Goal: Navigation & Orientation: Find specific page/section

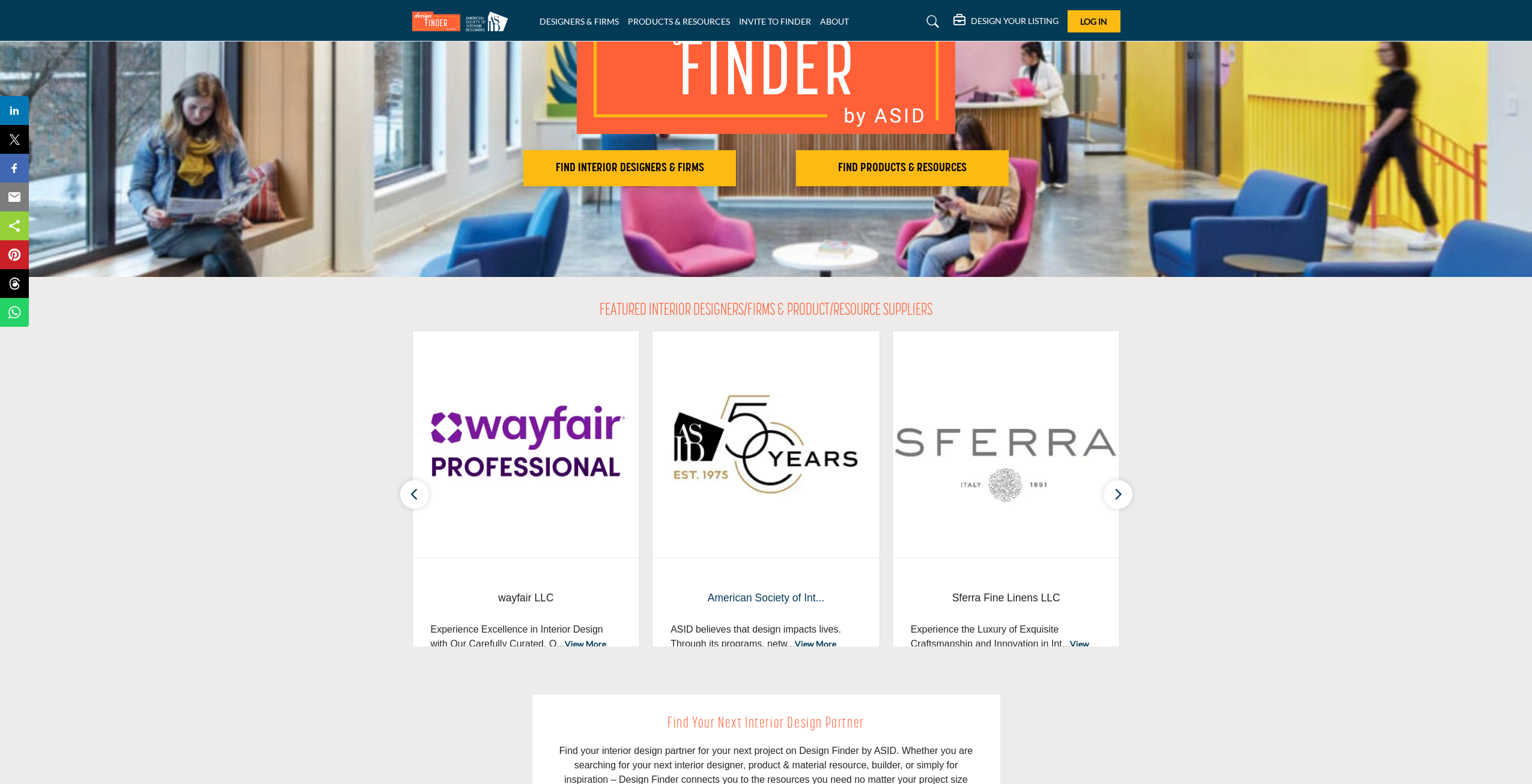
scroll to position [301, 0]
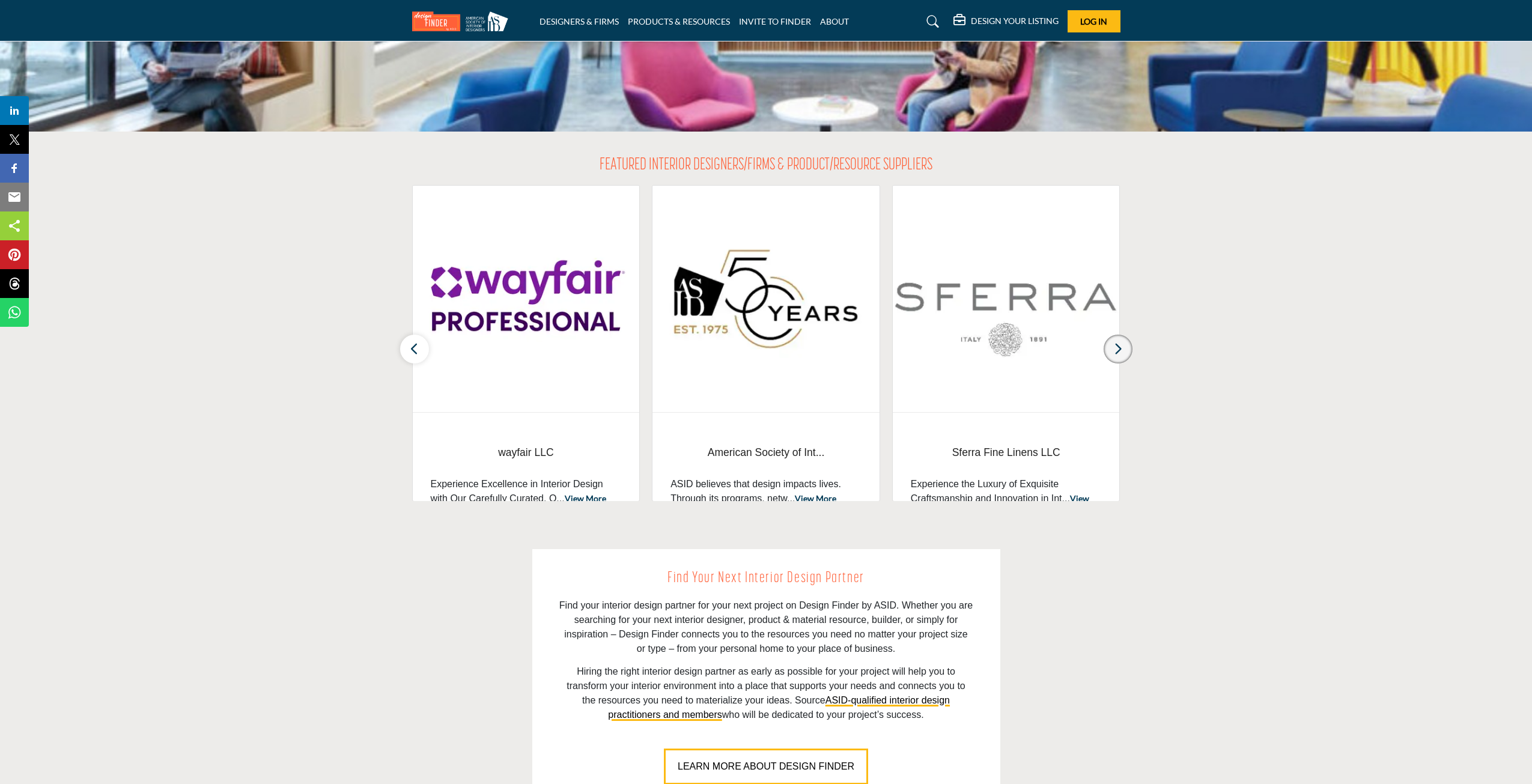
click at [1112, 349] on button "button" at bounding box center [1118, 349] width 29 height 29
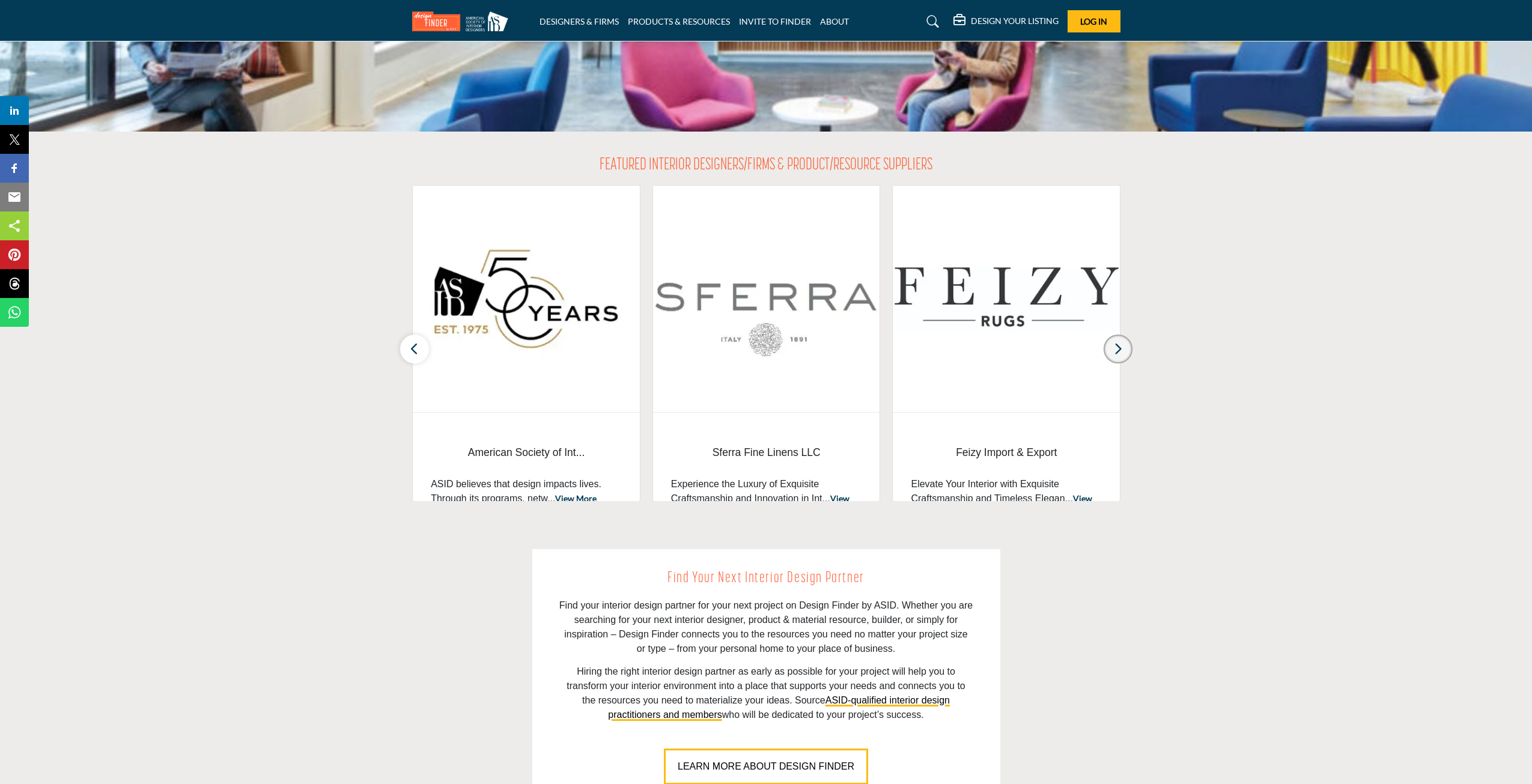
click at [1112, 352] on button "button" at bounding box center [1118, 349] width 29 height 29
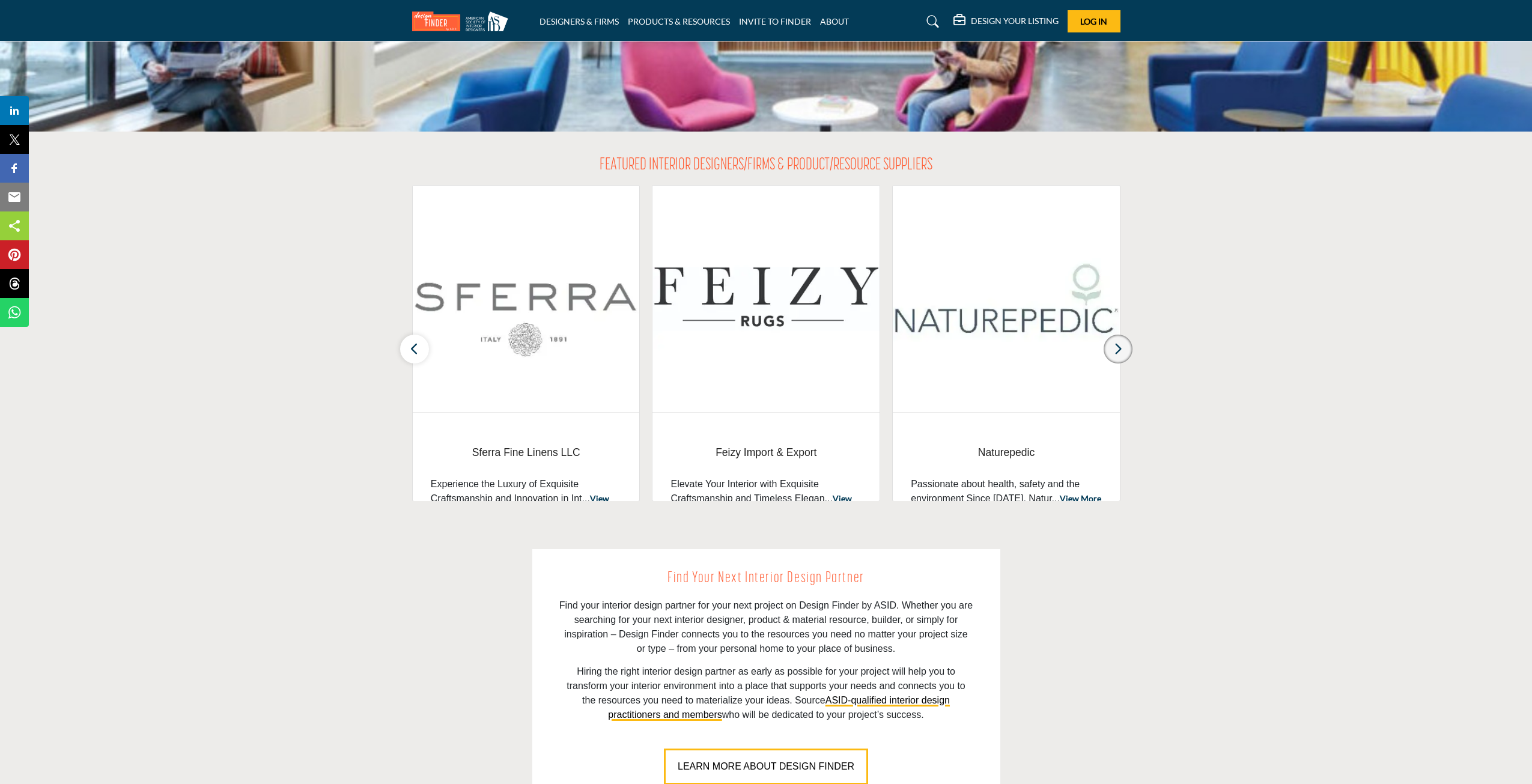
click at [1112, 352] on button "button" at bounding box center [1118, 349] width 29 height 29
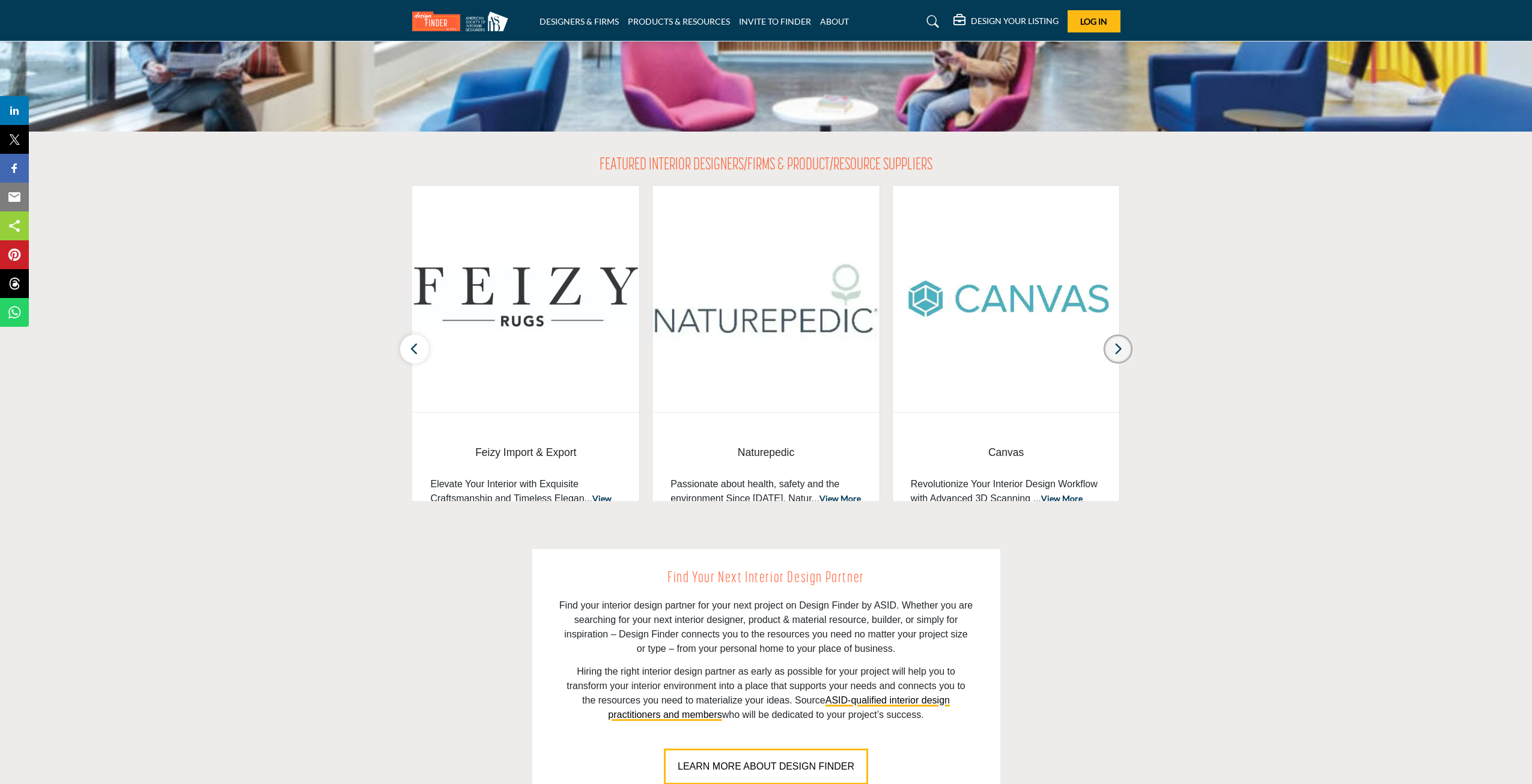
click at [1112, 352] on button "button" at bounding box center [1118, 349] width 29 height 29
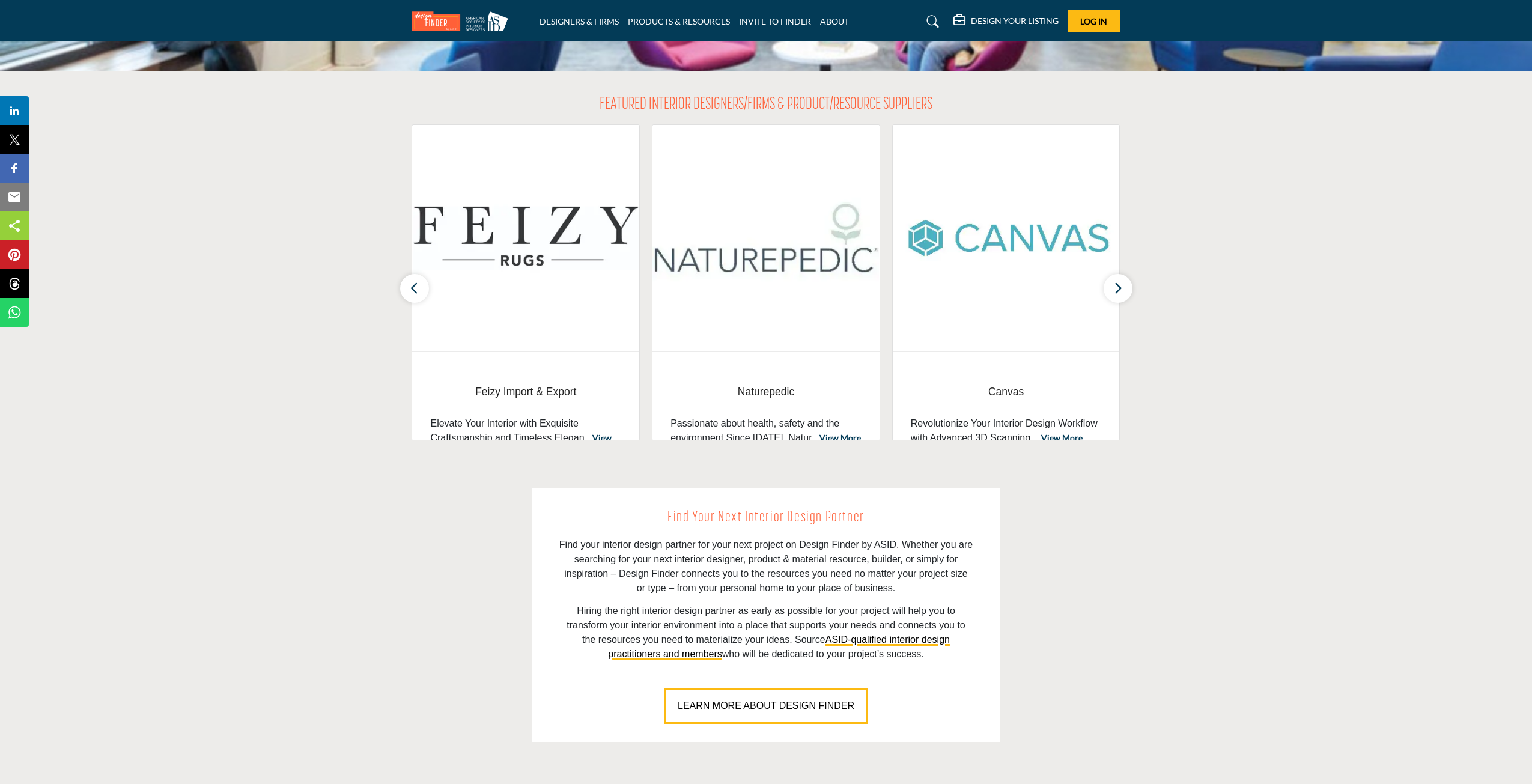
scroll to position [361, 0]
click at [997, 25] on h5 "DESIGN YOUR LISTING" at bounding box center [1015, 21] width 88 height 11
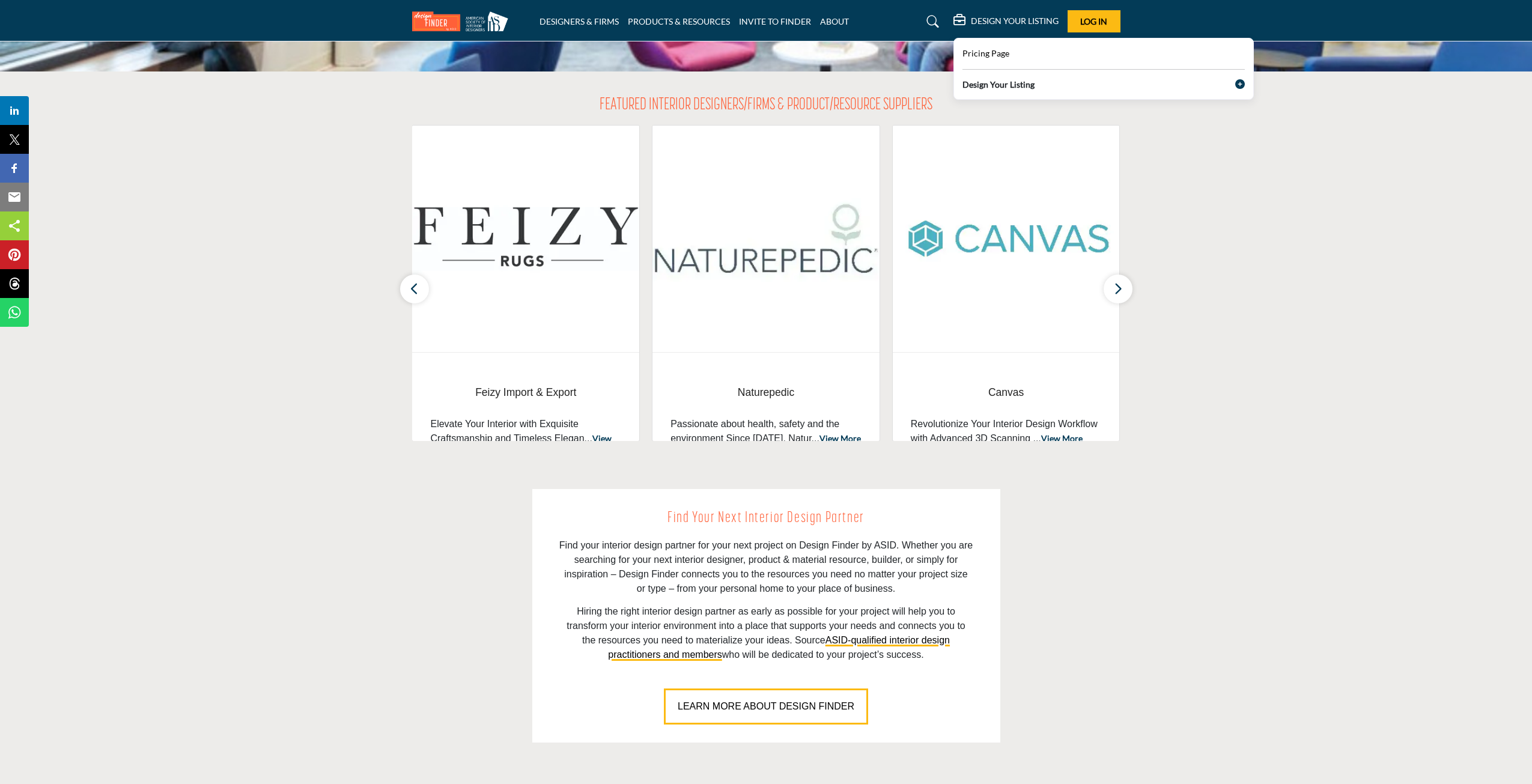
click at [1099, 84] on div "Design Your Listing" at bounding box center [1103, 86] width 282 height 17
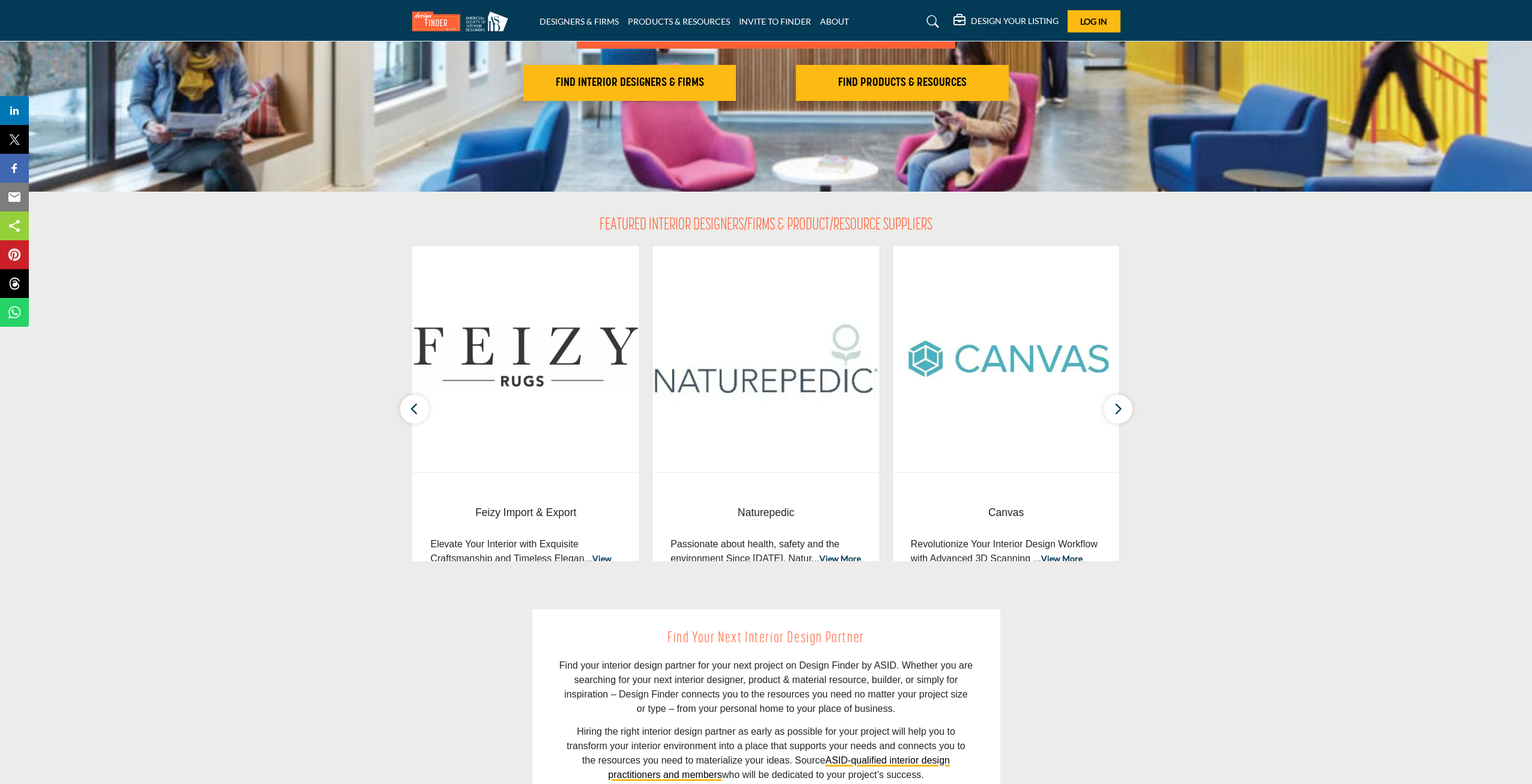
scroll to position [0, 0]
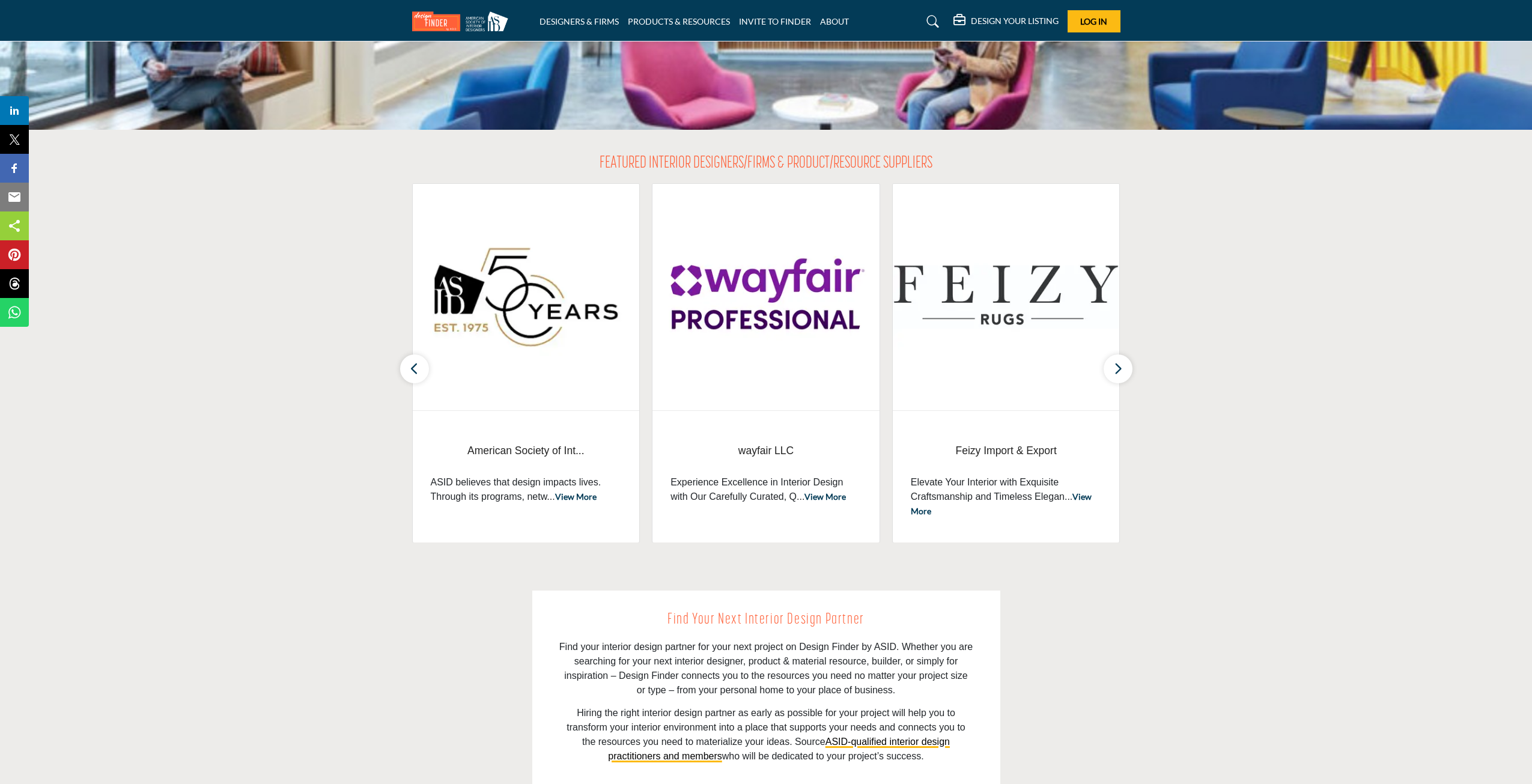
scroll to position [420, 0]
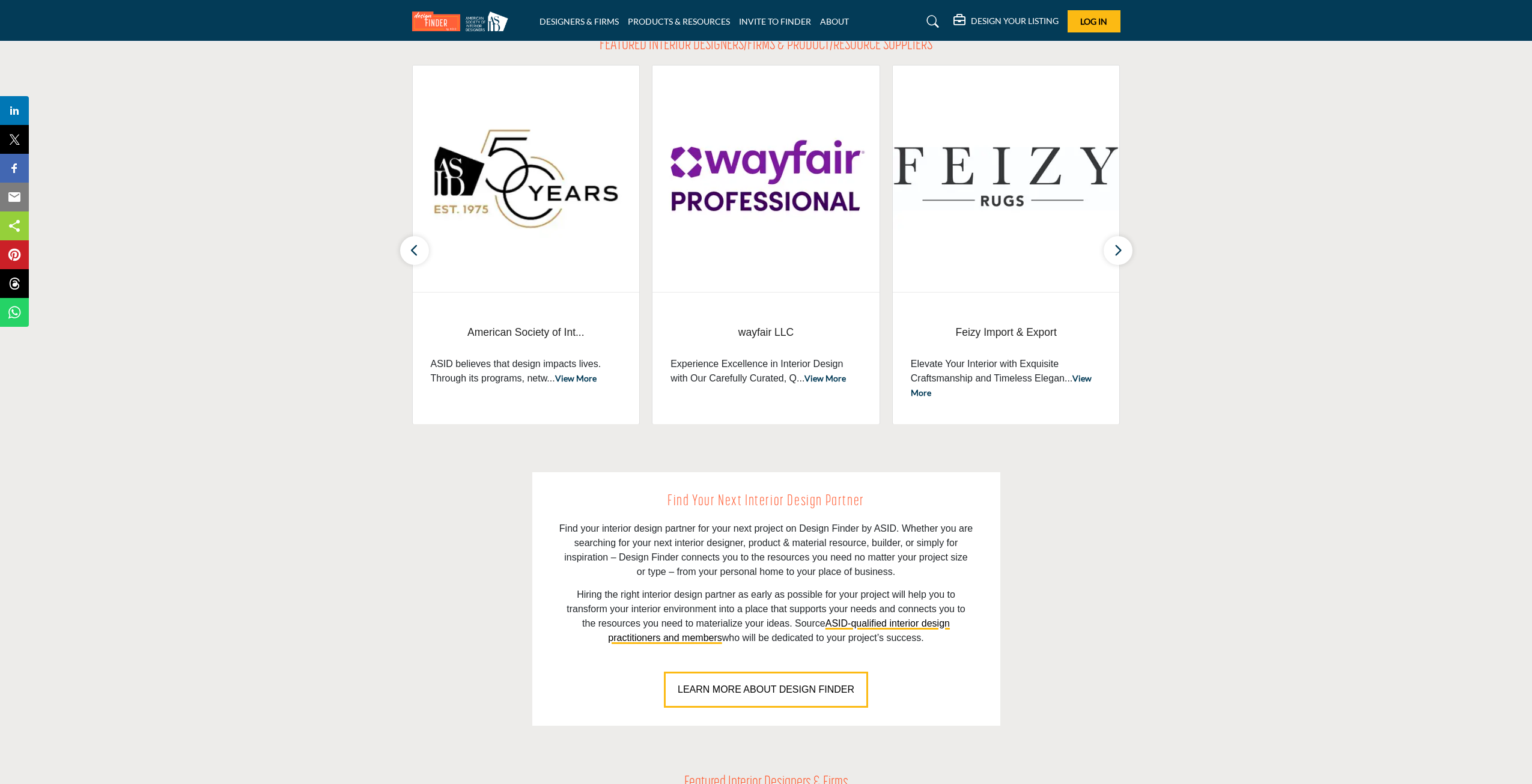
click at [813, 544] on p "Find your interior design partner for your next project on Design Finder by ASI…" at bounding box center [766, 550] width 414 height 58
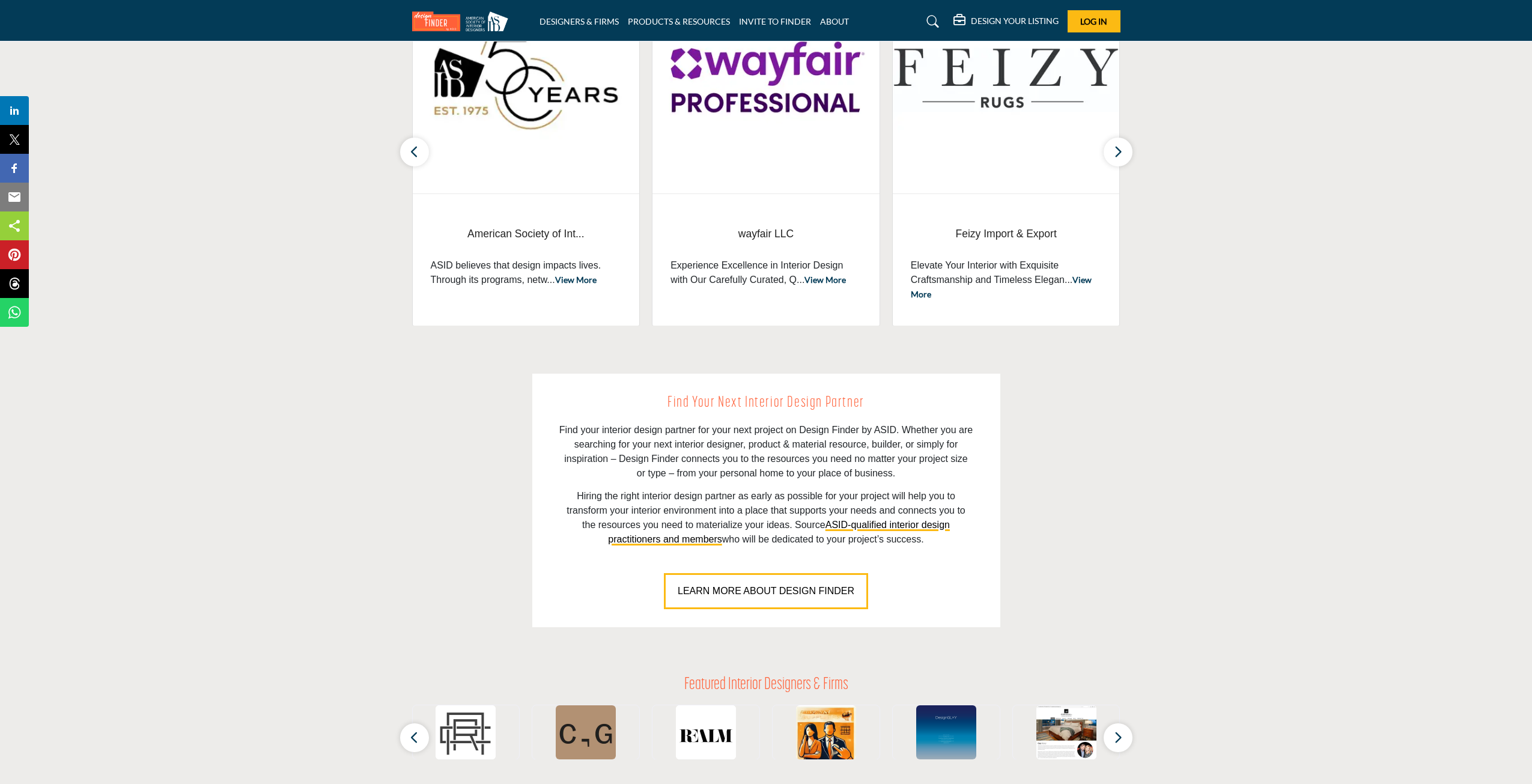
scroll to position [601, 0]
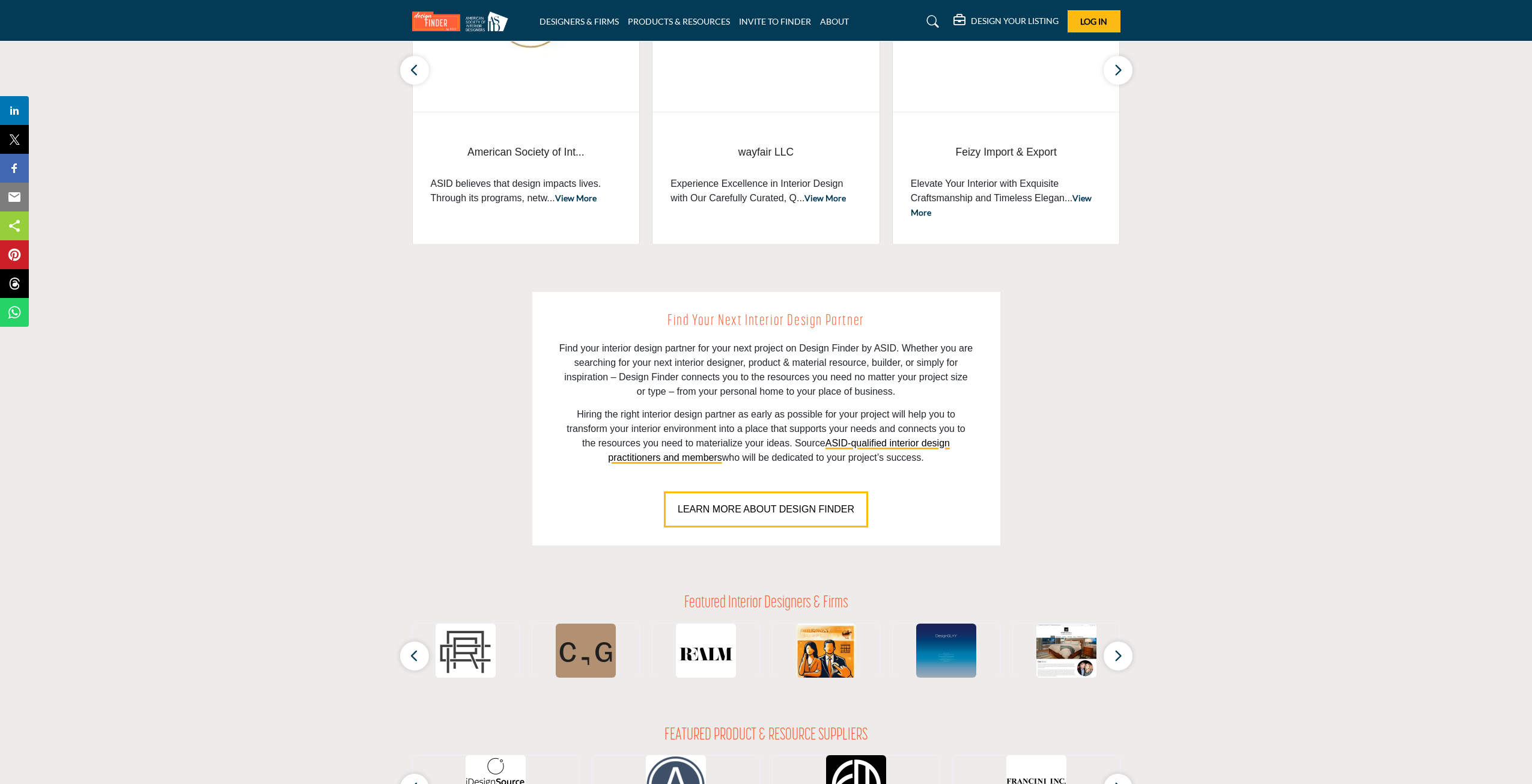
click at [756, 478] on div "LEARN MORE ABOUT DESIGN FINDER" at bounding box center [766, 500] width 414 height 54
click at [762, 497] on button "LEARN MORE ABOUT DESIGN FINDER" at bounding box center [766, 509] width 204 height 36
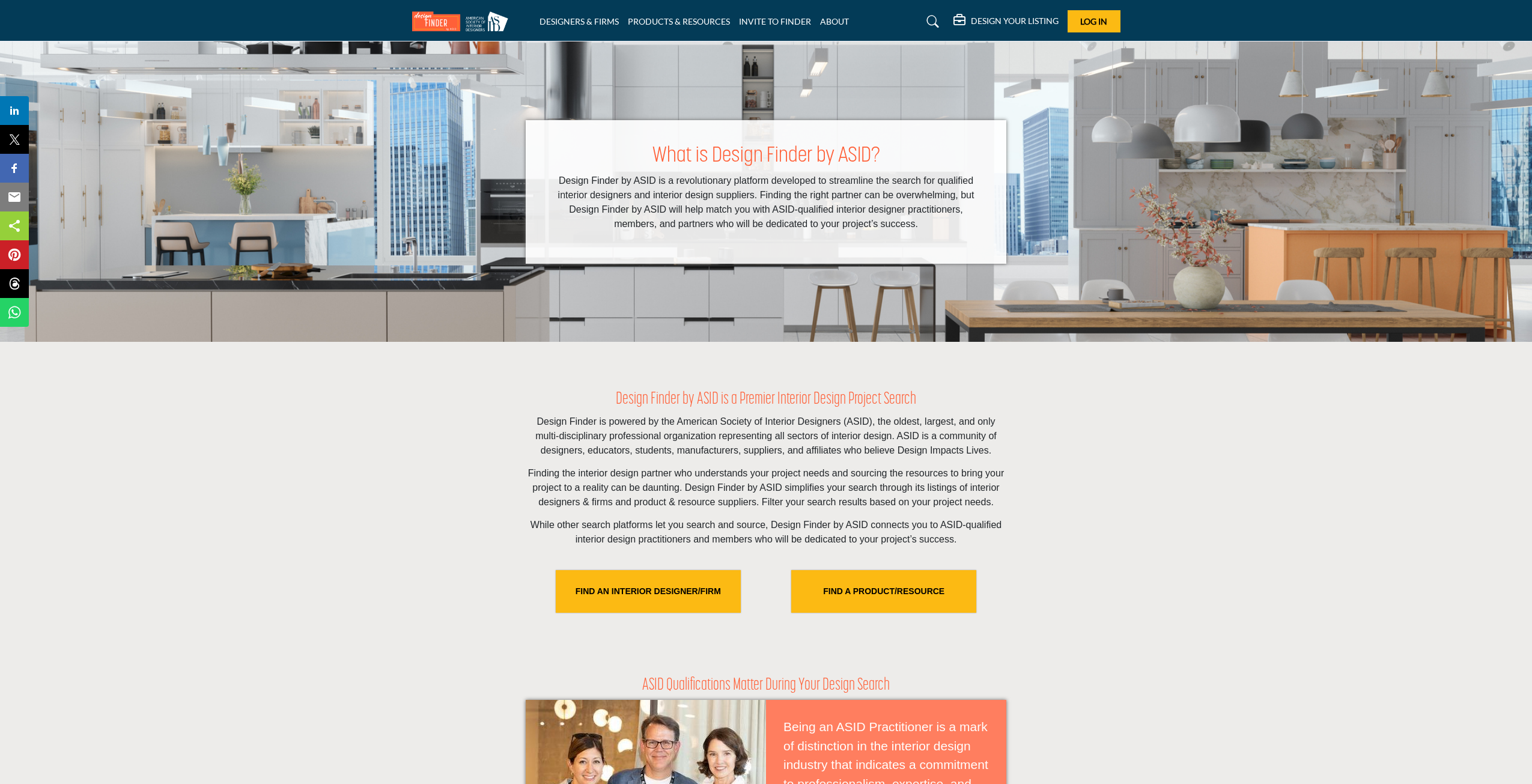
click at [707, 199] on p "Design Finder by ASID is a revolutionary platform developed to streamline the s…" at bounding box center [766, 202] width 432 height 58
click at [598, 21] on link "DESIGNERS & FIRMS" at bounding box center [579, 20] width 79 height 10
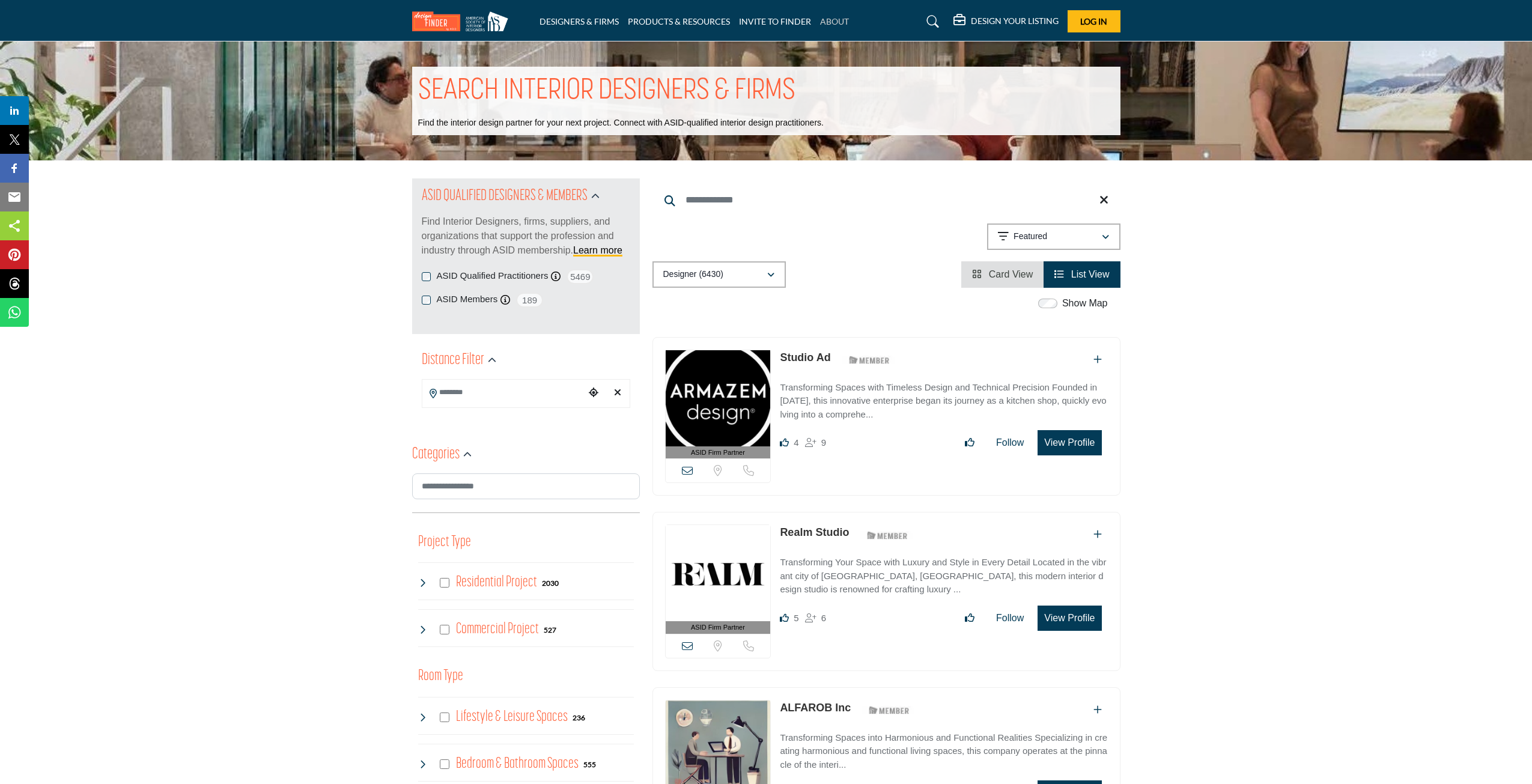
click at [841, 19] on link "ABOUT" at bounding box center [834, 20] width 29 height 10
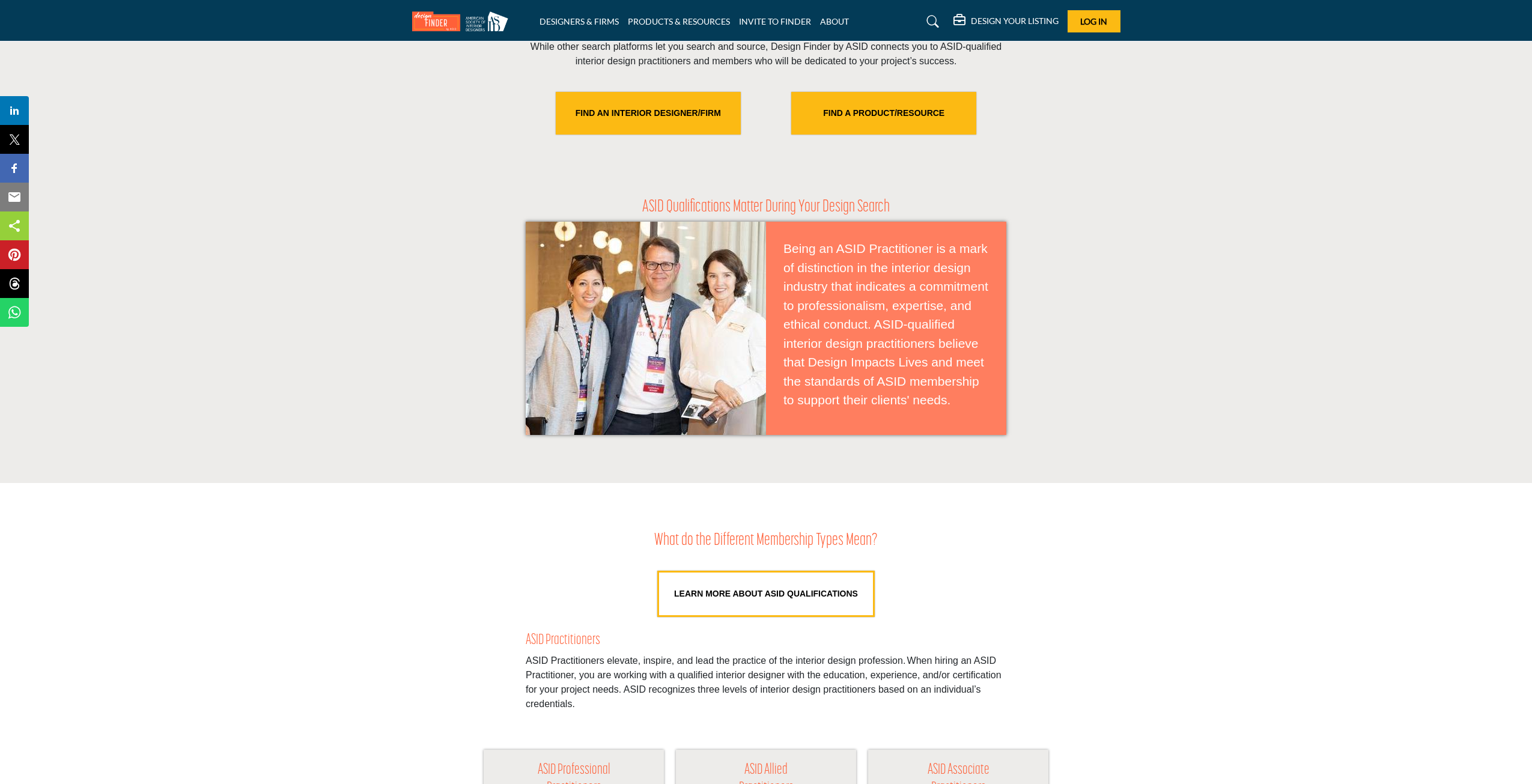
scroll to position [541, 0]
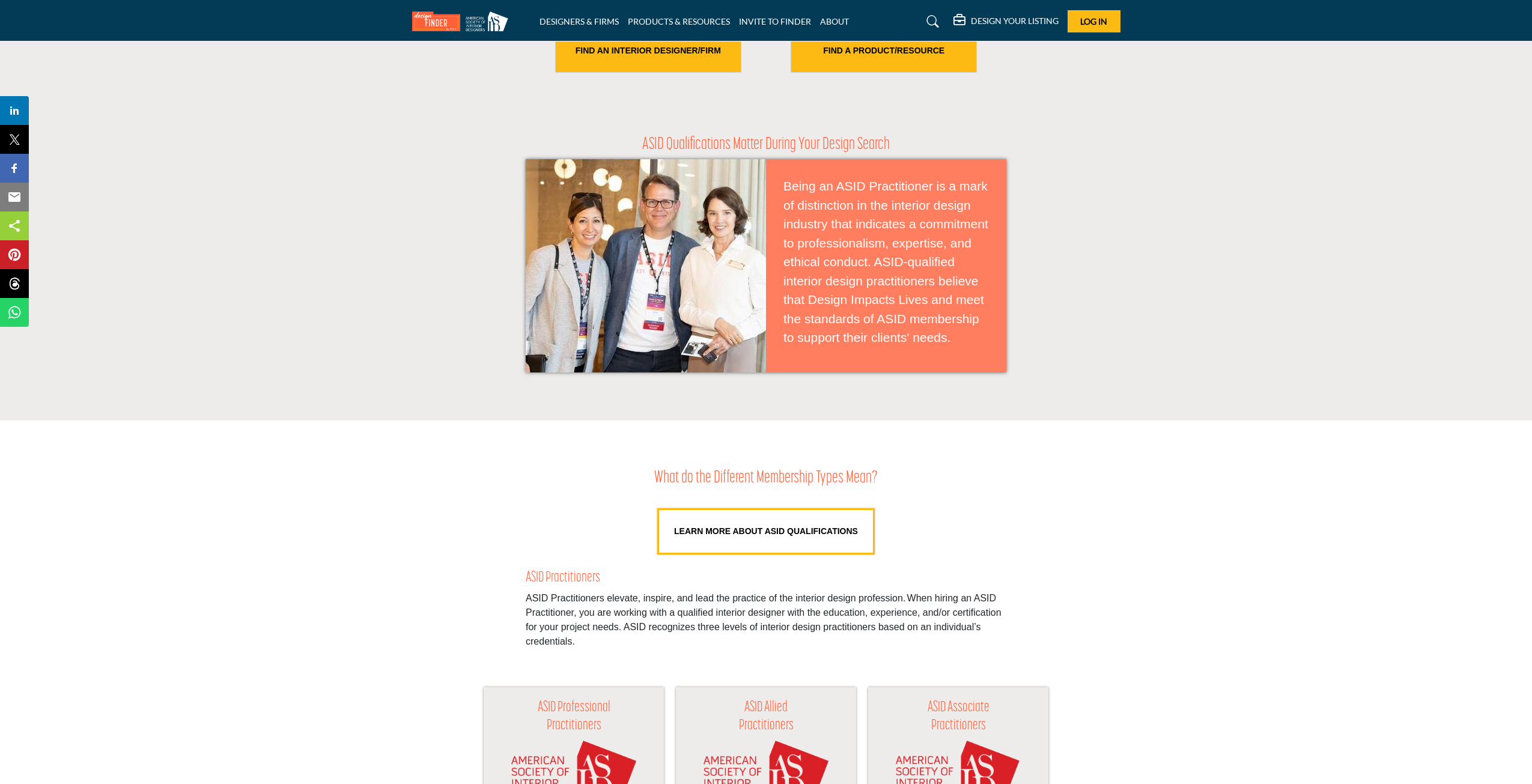
click at [740, 616] on p "ASID Practitioners elevate, inspire, and lead the practice of the interior desi…" at bounding box center [766, 620] width 481 height 58
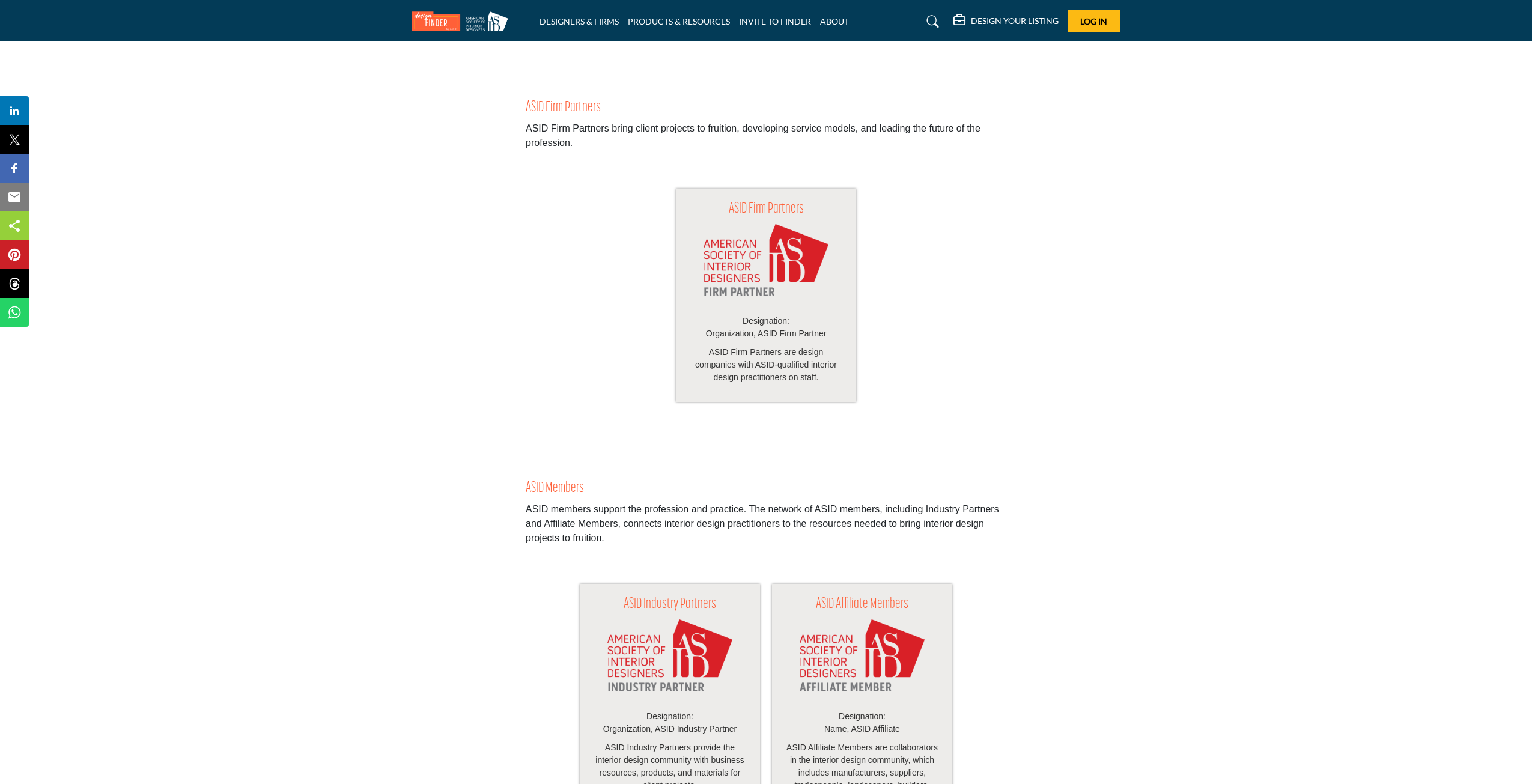
scroll to position [1442, 0]
click at [440, 611] on div "ASID Industry Partners Designation: Organization, ASID Industry Partner ASID In…" at bounding box center [766, 706] width 1532 height 312
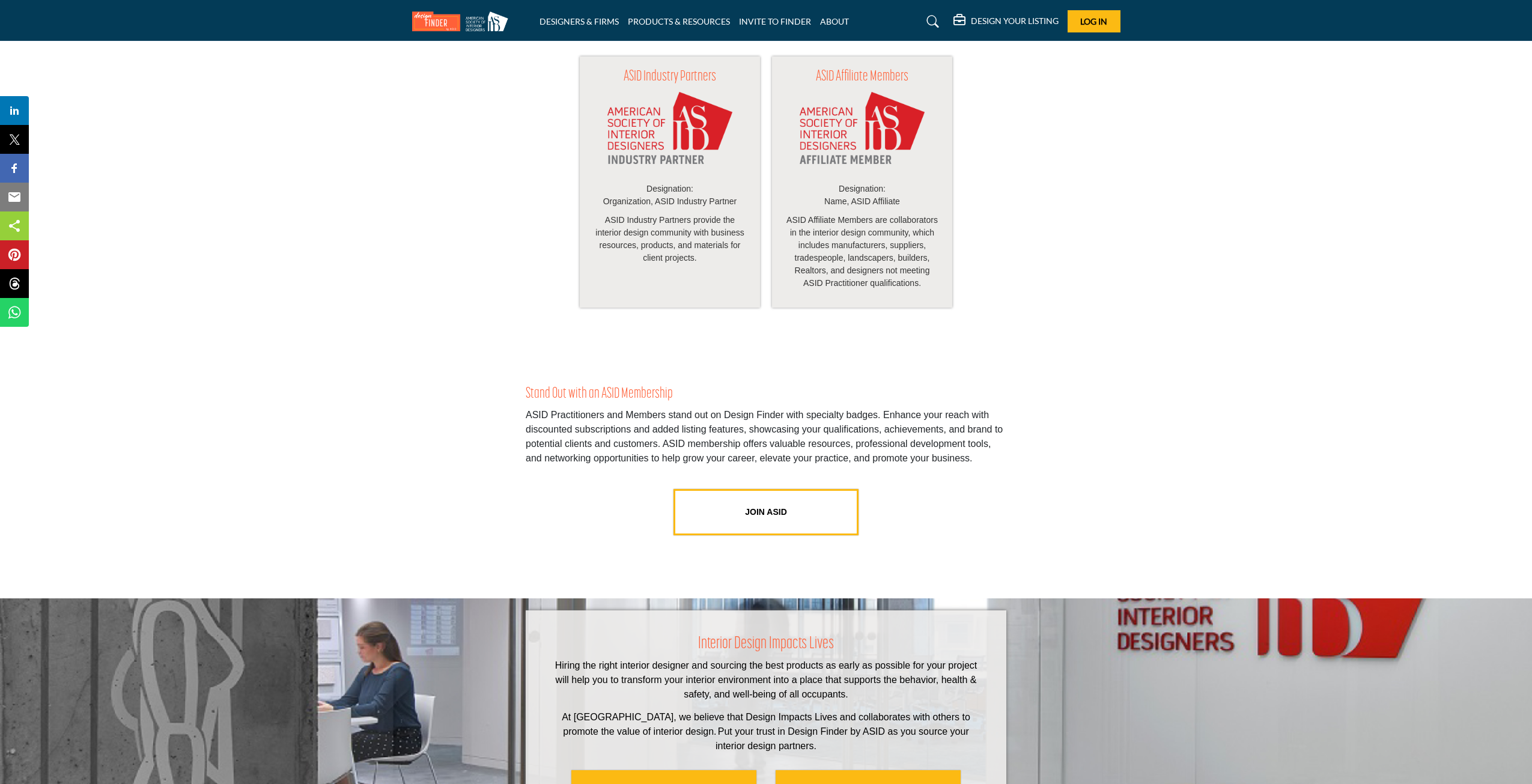
scroll to position [1983, 0]
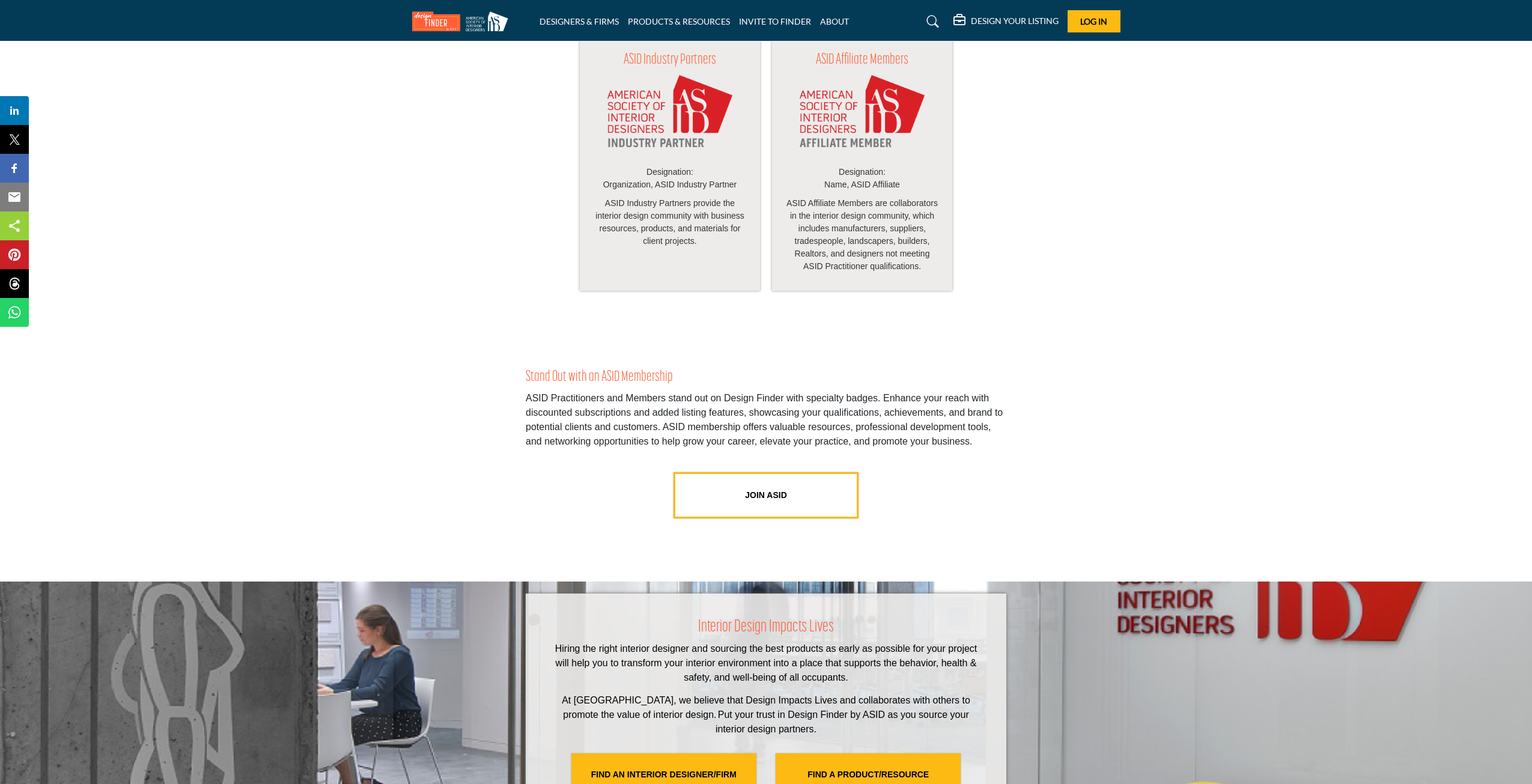
click at [596, 425] on p "ASID Practitioners and Members stand out on Design Finder with specialty badges…" at bounding box center [766, 420] width 481 height 58
click at [758, 405] on p "ASID Practitioners and Members stand out on Design Finder with specialty badges…" at bounding box center [766, 420] width 481 height 58
click at [561, 419] on p "ASID Practitioners and Members stand out on Design Finder with specialty badges…" at bounding box center [766, 420] width 481 height 58
click at [609, 449] on p "ASID Practitioners and Members stand out on Design Finder with specialty badges…" at bounding box center [766, 420] width 481 height 58
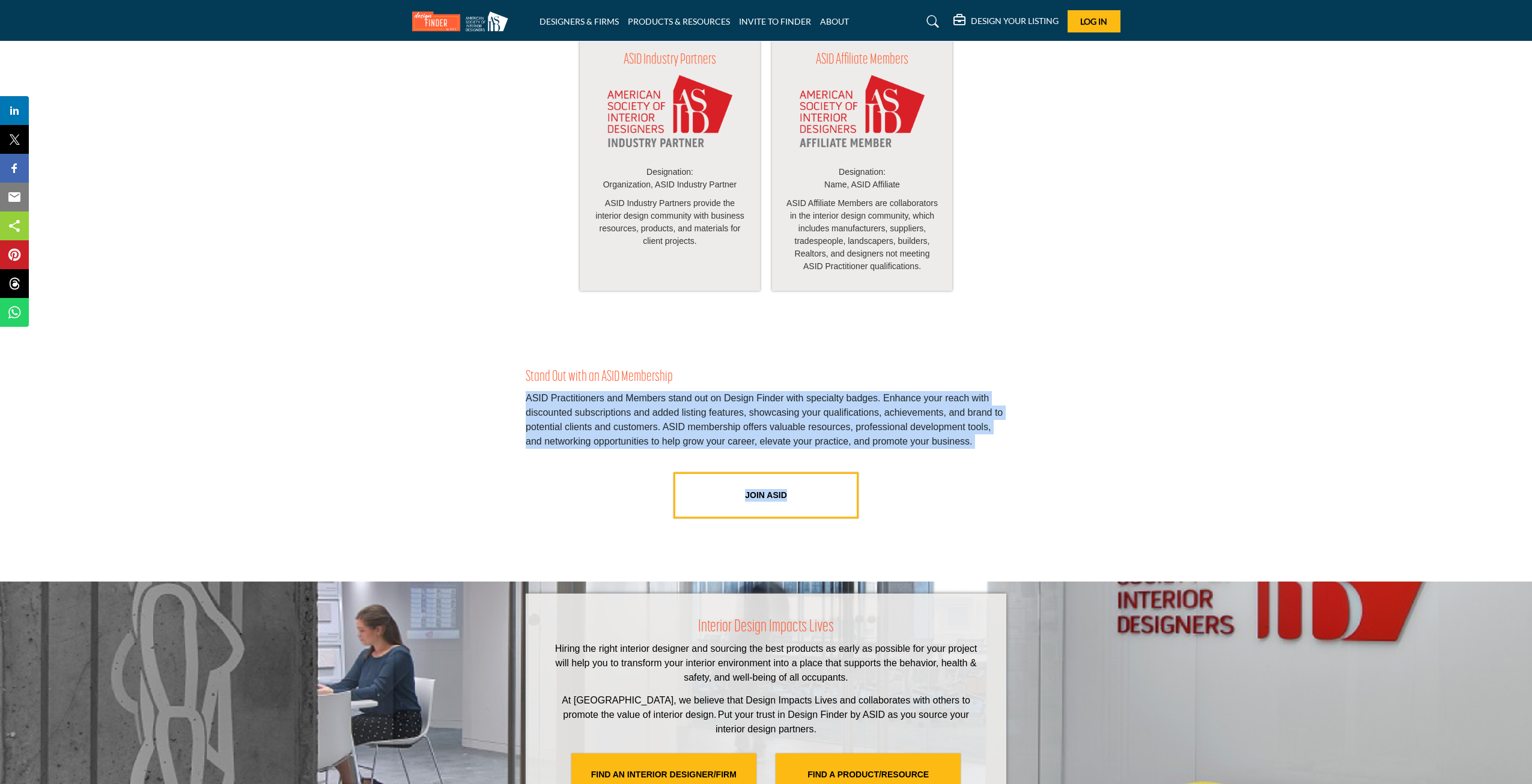
drag, startPoint x: 528, startPoint y: 410, endPoint x: 985, endPoint y: 453, distance: 459.0
click at [995, 459] on div "Stand Out with an ASID Membership ASID Practitioners and Members stand out on D…" at bounding box center [766, 451] width 481 height 164
copy div "ASID Practitioners and Members stand out on Design Finder with specialty badges…"
